Goal: Task Accomplishment & Management: Manage account settings

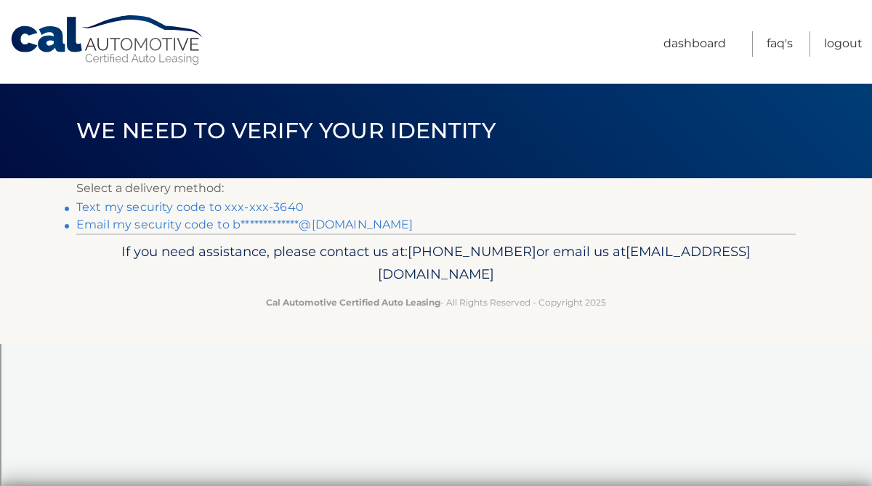
click at [262, 204] on link "Text my security code to xxx-xxx-3640" at bounding box center [190, 207] width 228 height 14
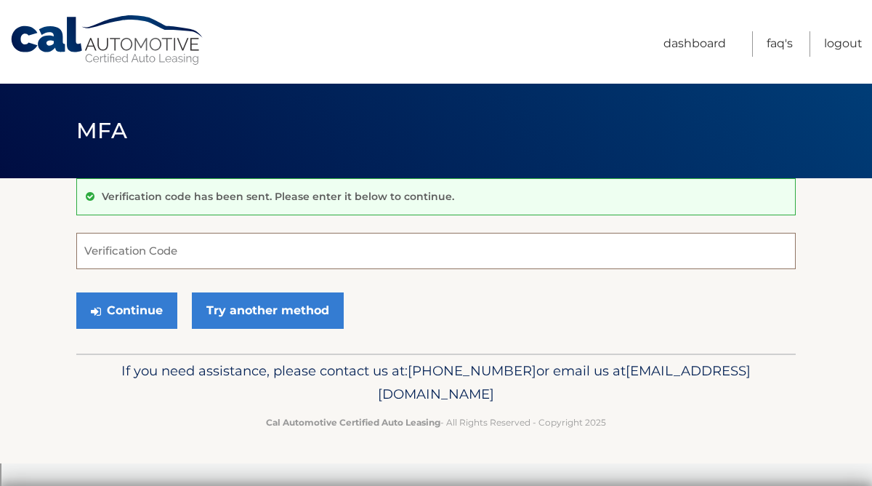
click at [209, 248] on input "Verification Code" at bounding box center [436, 251] width 720 height 36
click at [140, 243] on input "Verification Code" at bounding box center [436, 251] width 720 height 36
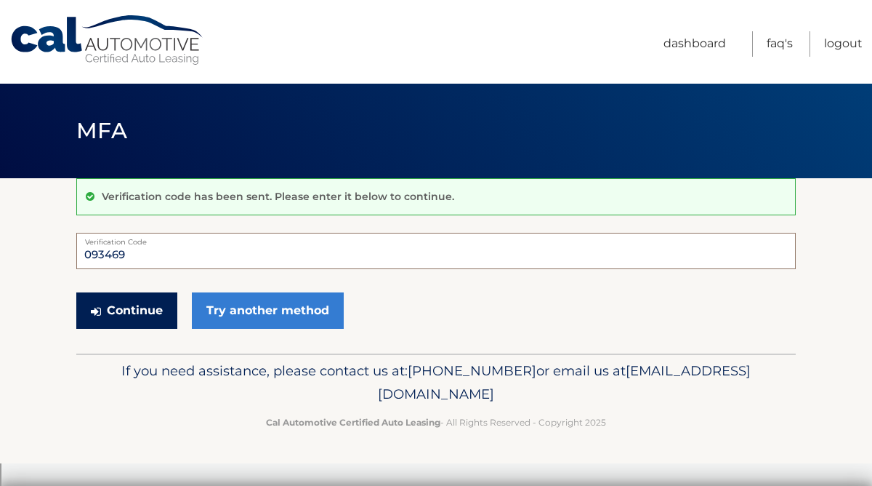
type input "093469"
click at [153, 308] on button "Continue" at bounding box center [126, 310] width 101 height 36
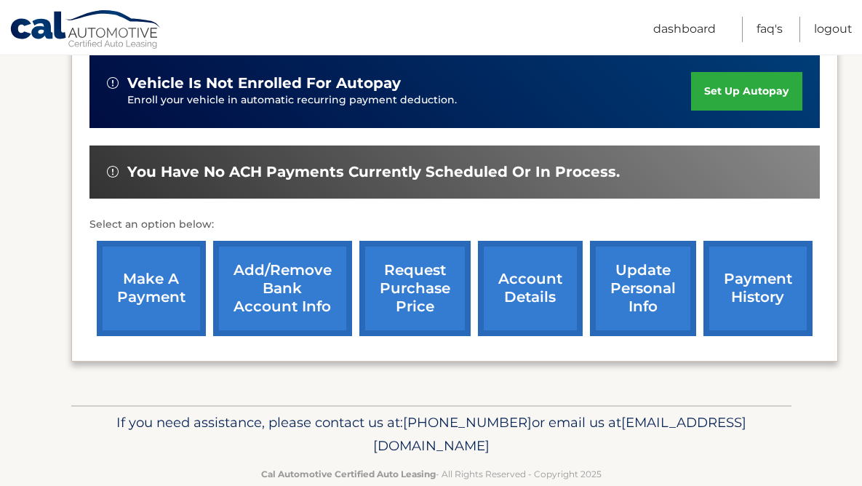
scroll to position [484, 0]
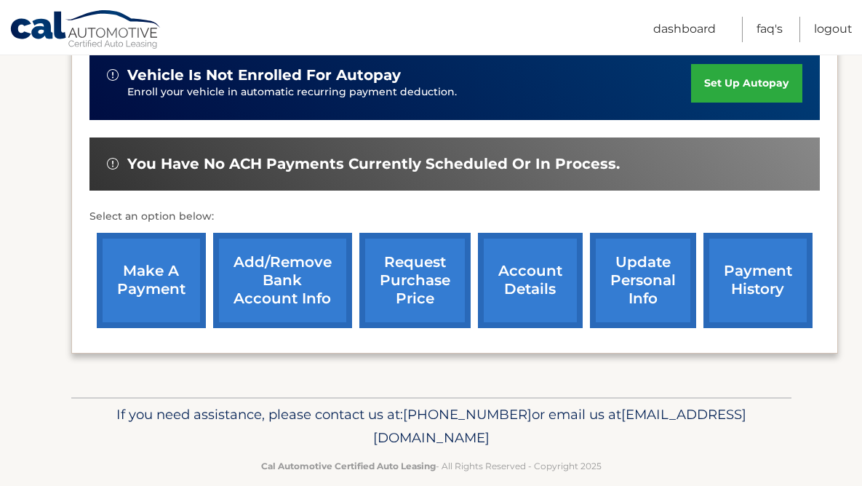
click at [438, 270] on link "request purchase price" at bounding box center [414, 280] width 111 height 95
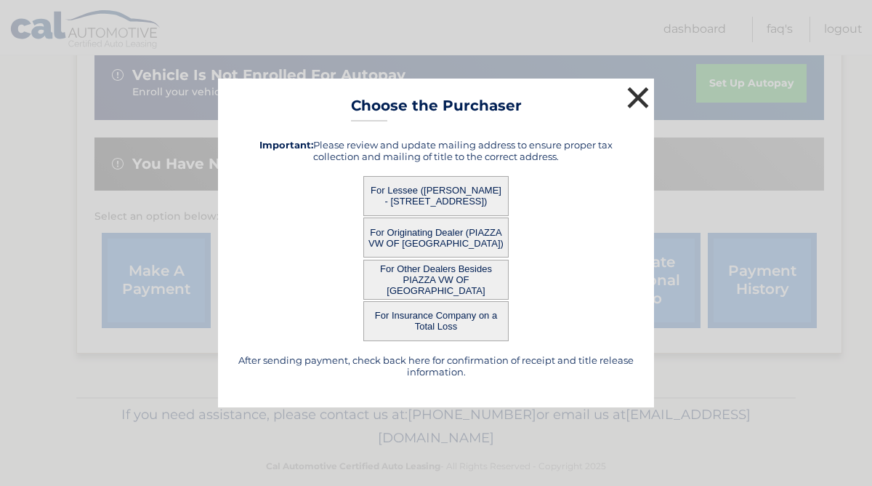
click at [640, 93] on button "×" at bounding box center [638, 97] width 29 height 29
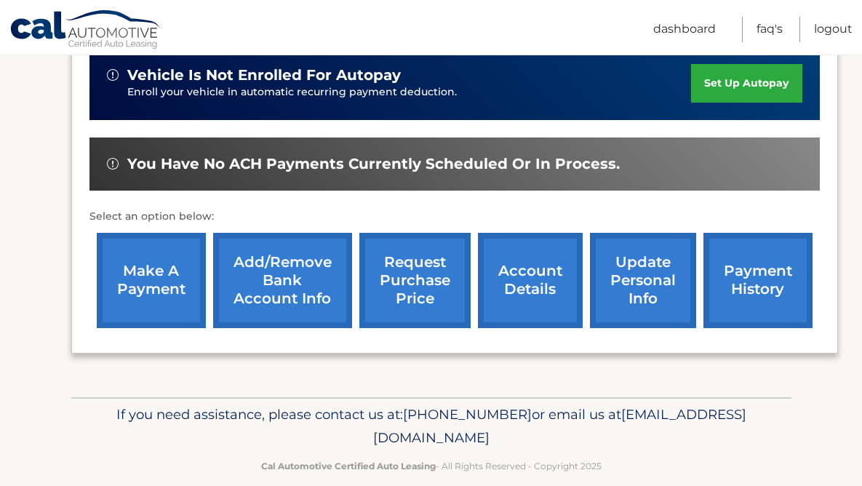
click at [533, 262] on link "account details" at bounding box center [530, 280] width 105 height 95
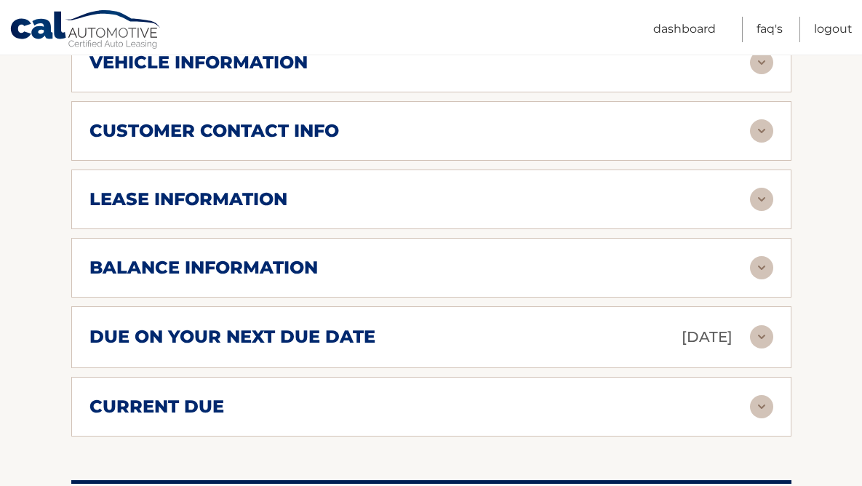
scroll to position [756, 0]
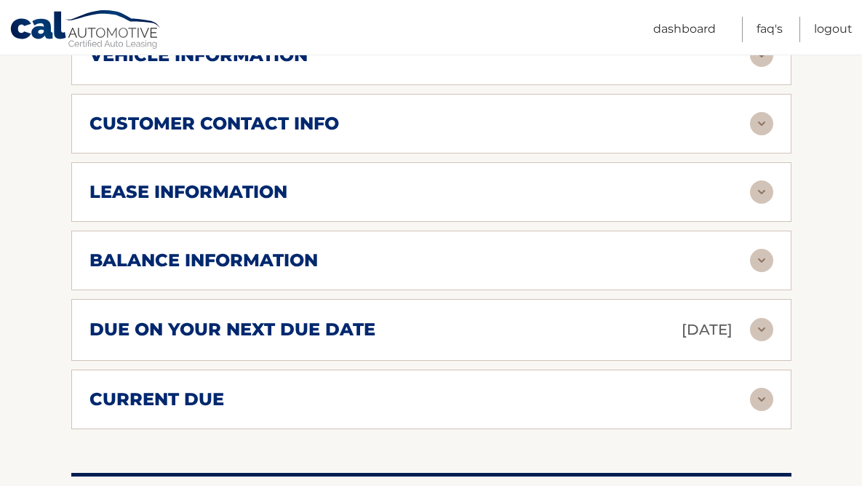
click at [607, 230] on div "balance information Payments Received 38 Payments Remaining 1 Next Payment will…" at bounding box center [431, 260] width 720 height 60
click at [763, 249] on img at bounding box center [761, 260] width 23 height 23
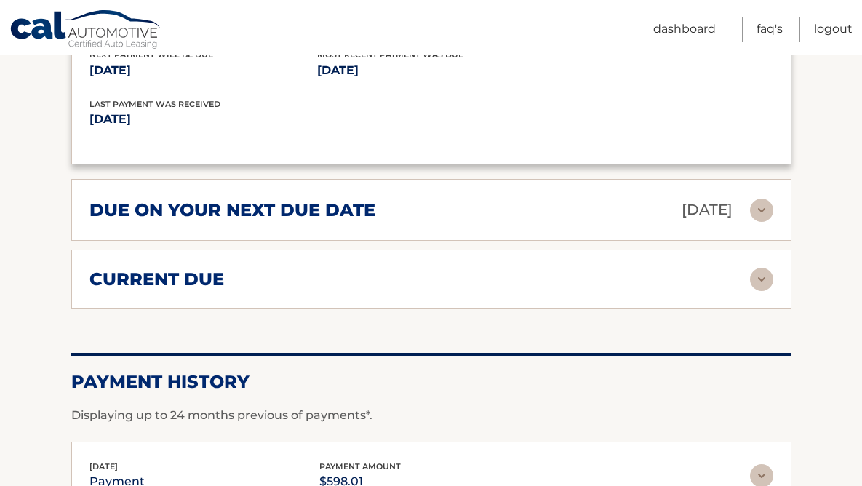
scroll to position [1068, 0]
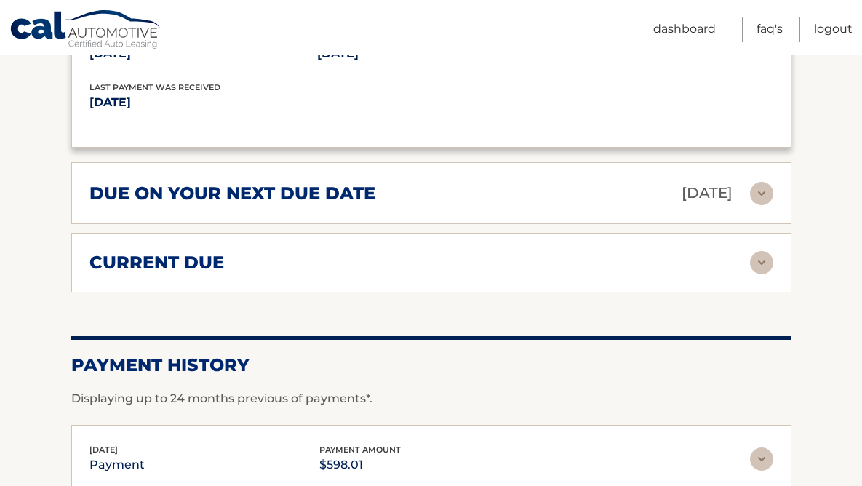
click at [755, 182] on img at bounding box center [761, 193] width 23 height 23
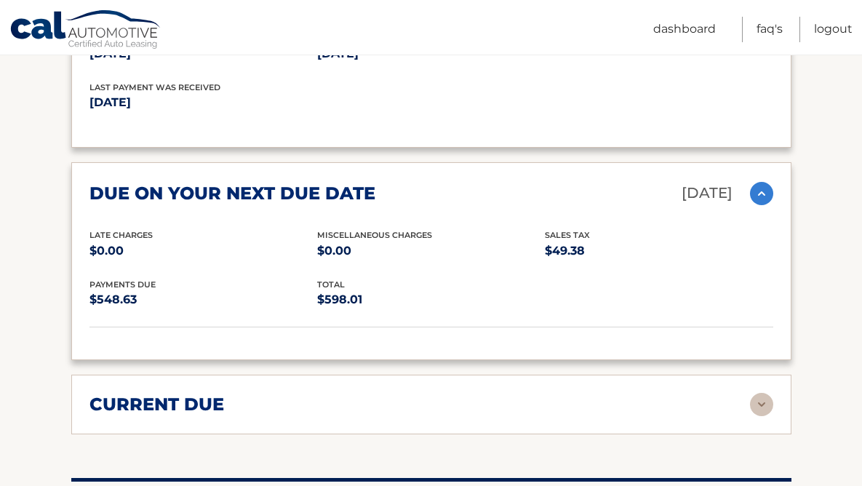
click at [755, 393] on img at bounding box center [761, 404] width 23 height 23
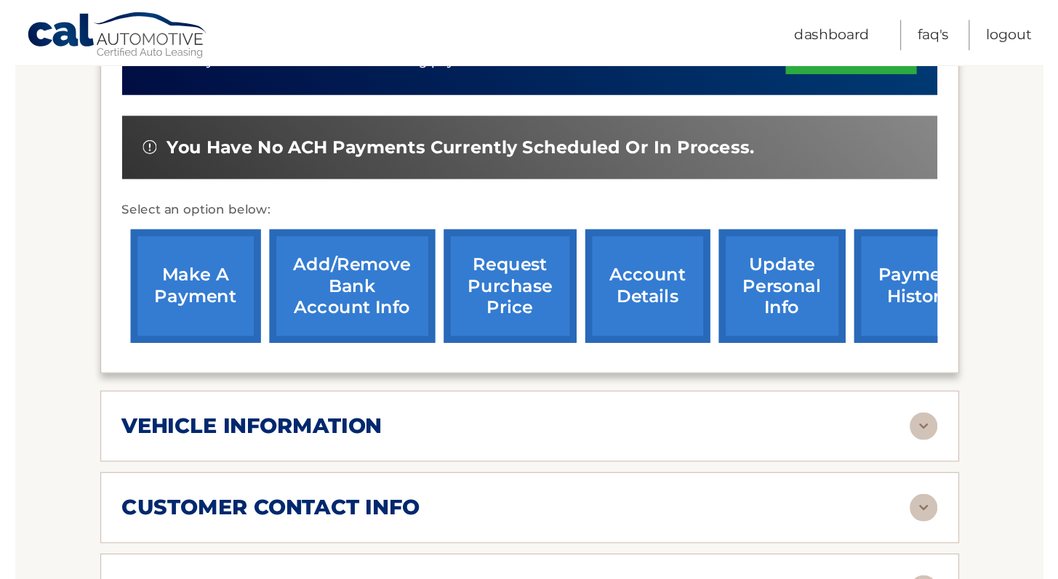
scroll to position [326, 0]
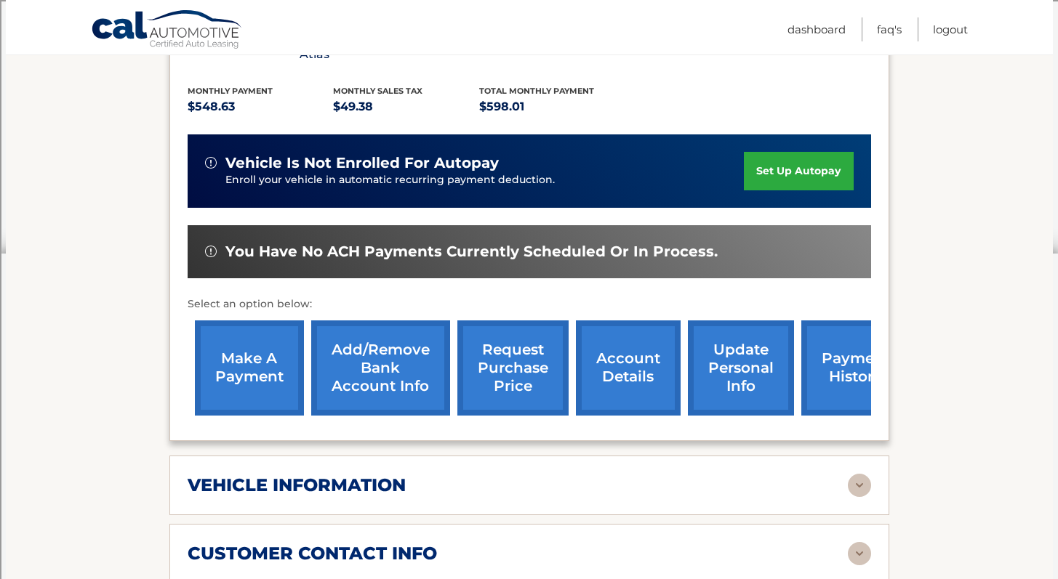
click at [500, 321] on link "request purchase price" at bounding box center [512, 368] width 111 height 95
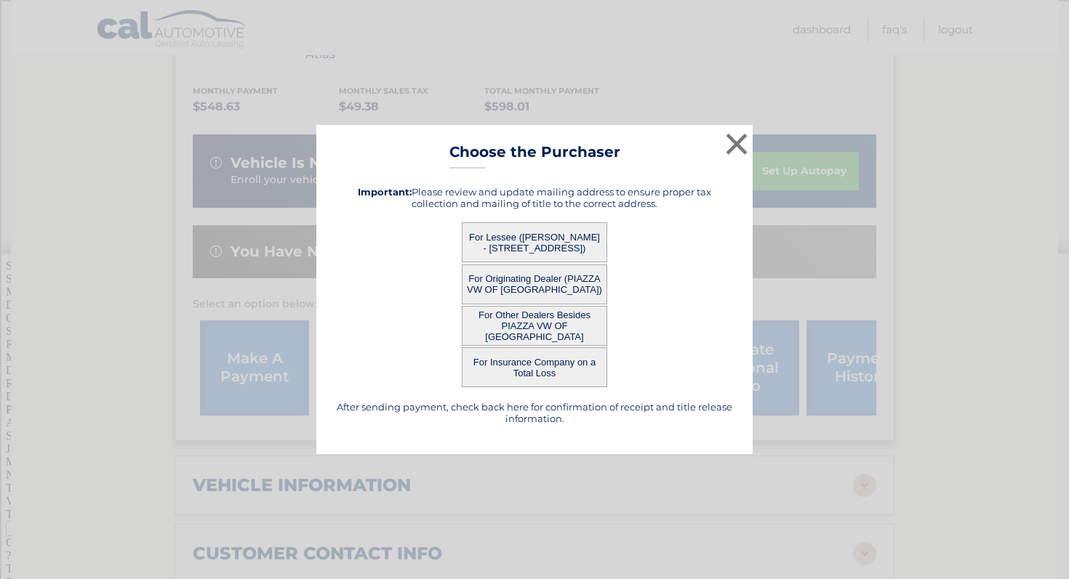
click at [507, 238] on button "For Lessee (MOLLY ARNOLD - 634 Woodcrest Ave, , Ardmore, PA 19003)" at bounding box center [534, 242] width 145 height 40
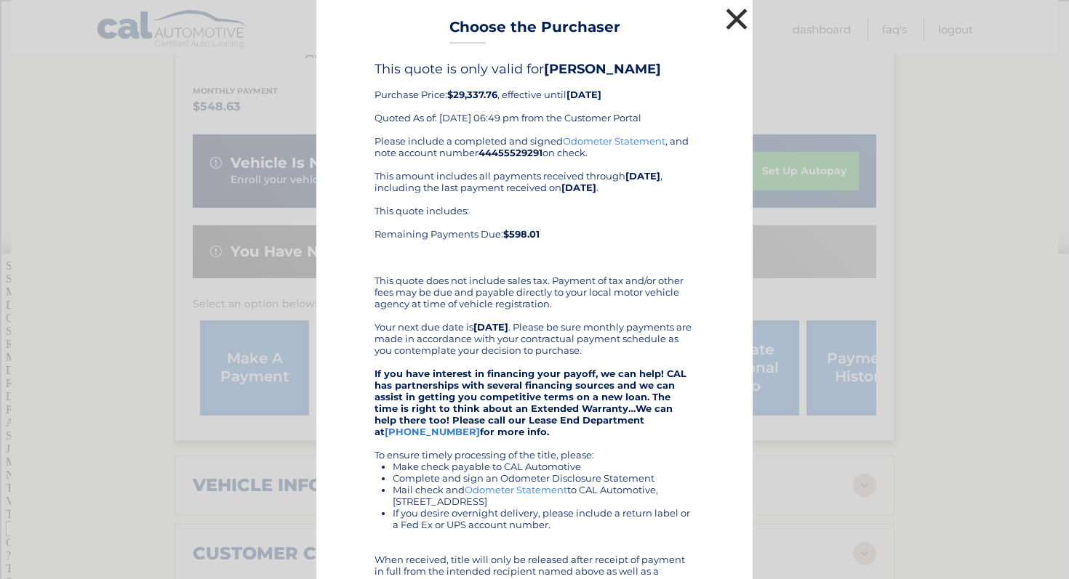
click at [722, 18] on button "×" at bounding box center [736, 18] width 29 height 29
